Goal: Information Seeking & Learning: Learn about a topic

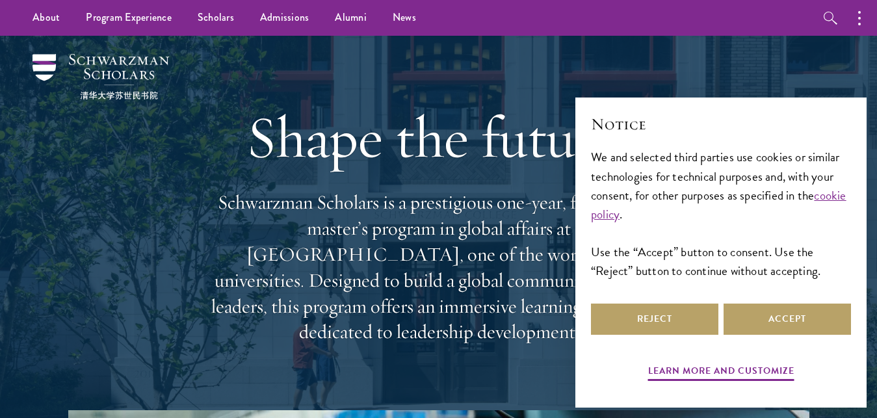
click at [315, 88] on div "Shape the future. Schwarzman Scholars is a prestigious one-year, fully funded m…" at bounding box center [439, 223] width 468 height 375
click at [755, 313] on button "Accept" at bounding box center [787, 319] width 127 height 31
drag, startPoint x: 755, startPoint y: 313, endPoint x: 617, endPoint y: 317, distance: 137.9
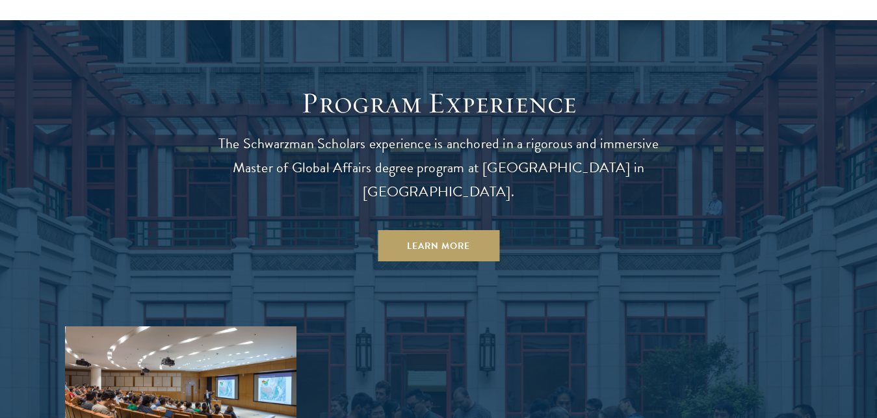
scroll to position [1128, 0]
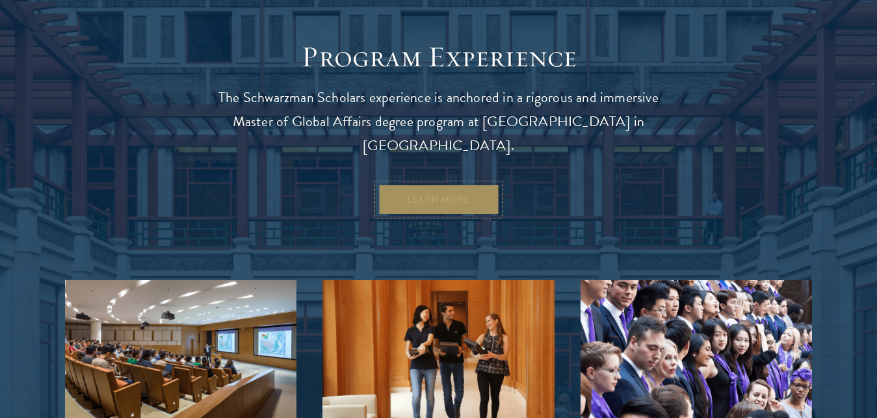
click at [466, 184] on link "Learn More" at bounding box center [439, 199] width 122 height 31
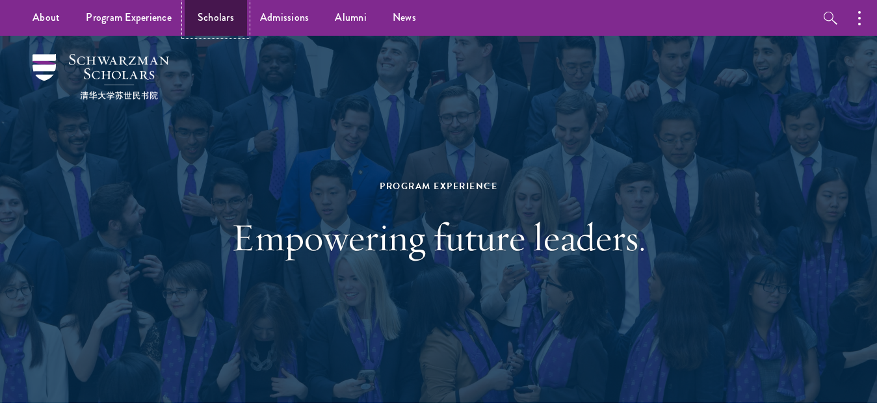
click at [216, 21] on link "Scholars" at bounding box center [216, 18] width 62 height 36
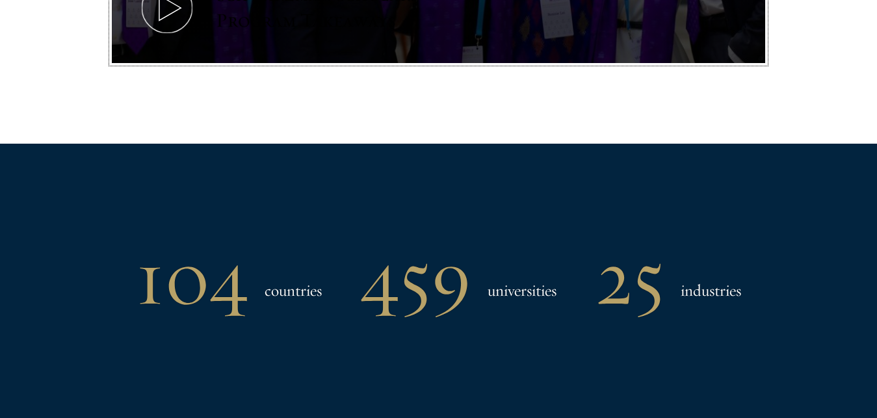
scroll to position [1243, 0]
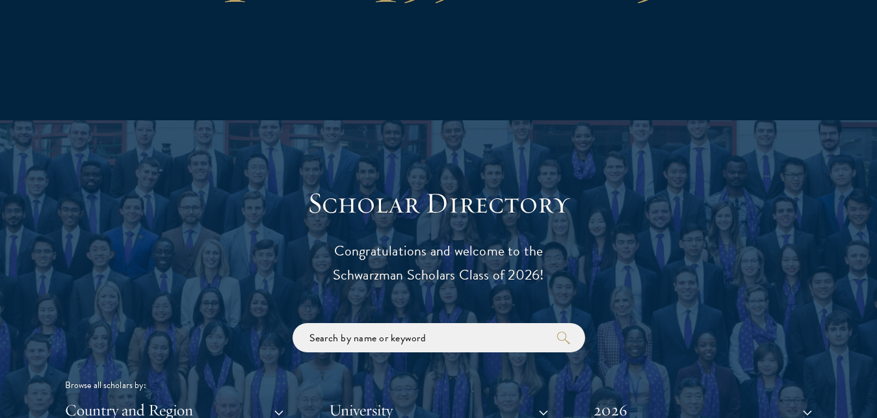
click at [254, 185] on h3 "Scholar Directory" at bounding box center [438, 203] width 403 height 36
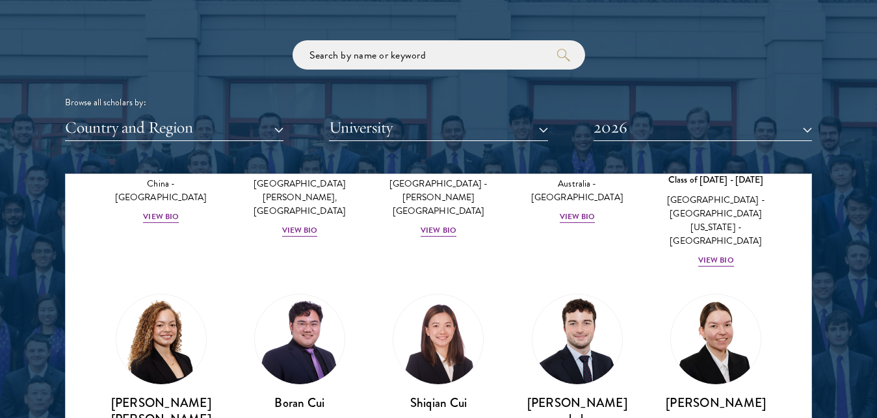
scroll to position [1436, 0]
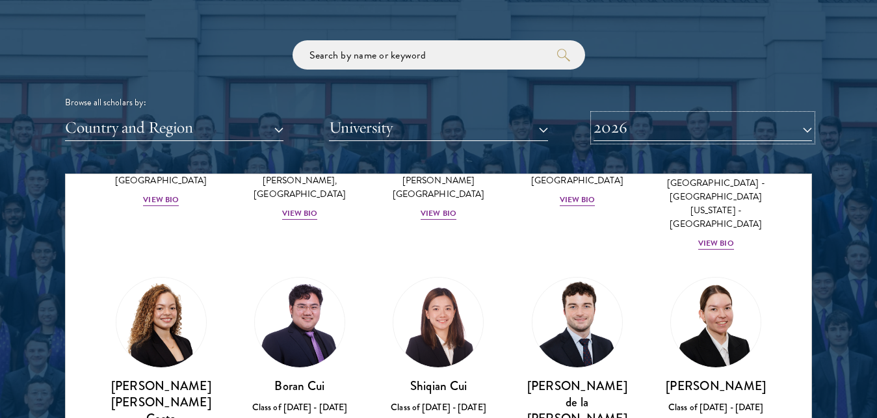
click at [605, 130] on button "2026" at bounding box center [703, 127] width 219 height 27
drag, startPoint x: 605, startPoint y: 130, endPoint x: 763, endPoint y: 131, distance: 157.4
click at [613, 127] on button "2026" at bounding box center [703, 127] width 219 height 27
click at [803, 127] on button "2026" at bounding box center [703, 127] width 219 height 27
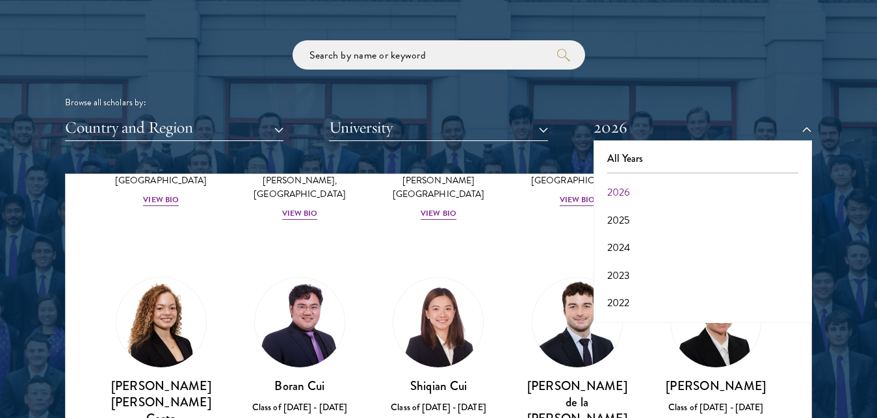
click at [525, 96] on div "Browse all scholars by:" at bounding box center [438, 103] width 747 height 14
